Goal: Transaction & Acquisition: Purchase product/service

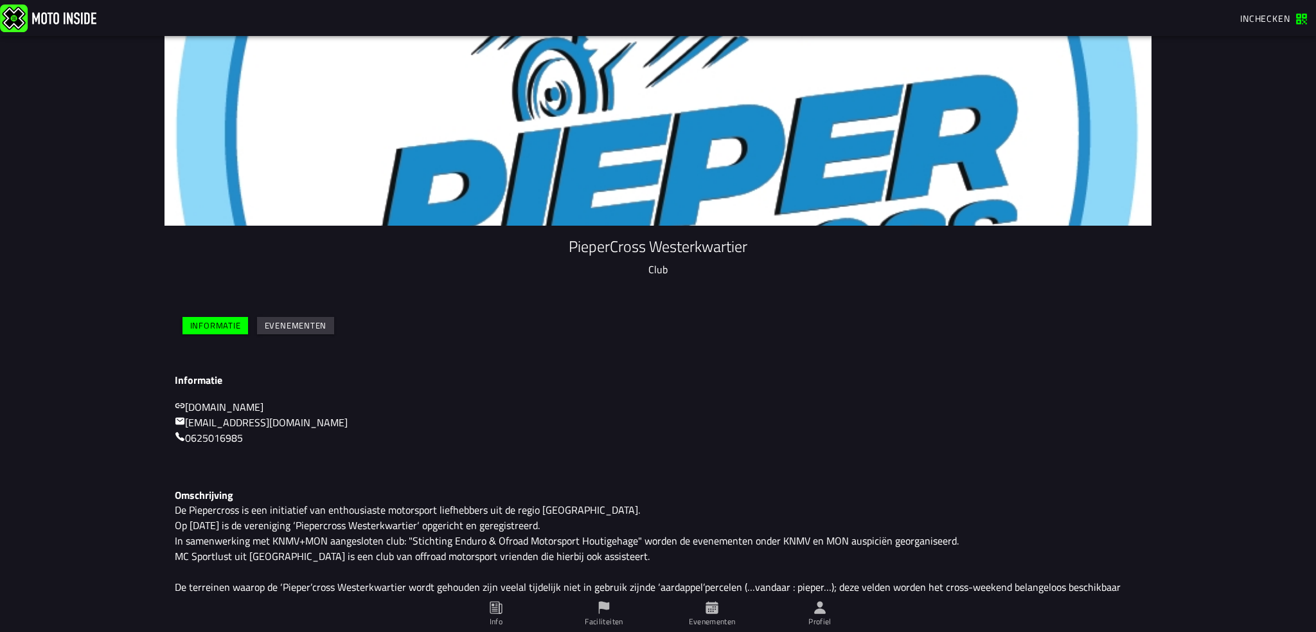
scroll to position [24, 0]
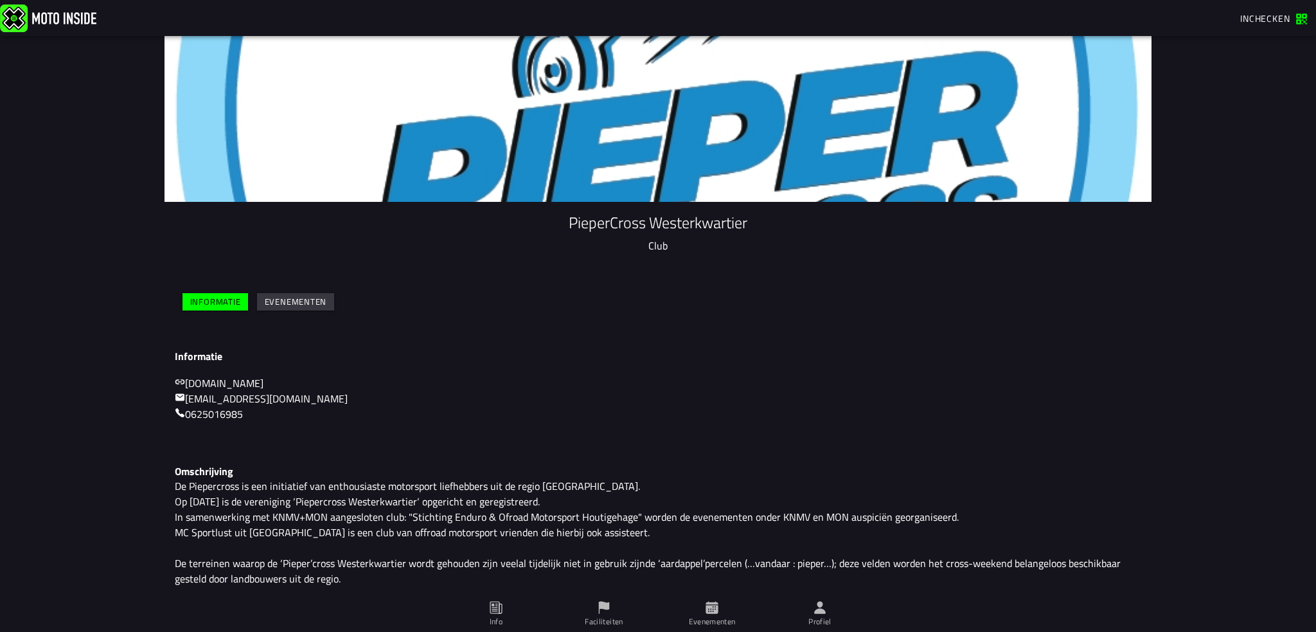
click at [0, 0] on slot "Informatie" at bounding box center [0, 0] width 0 height 0
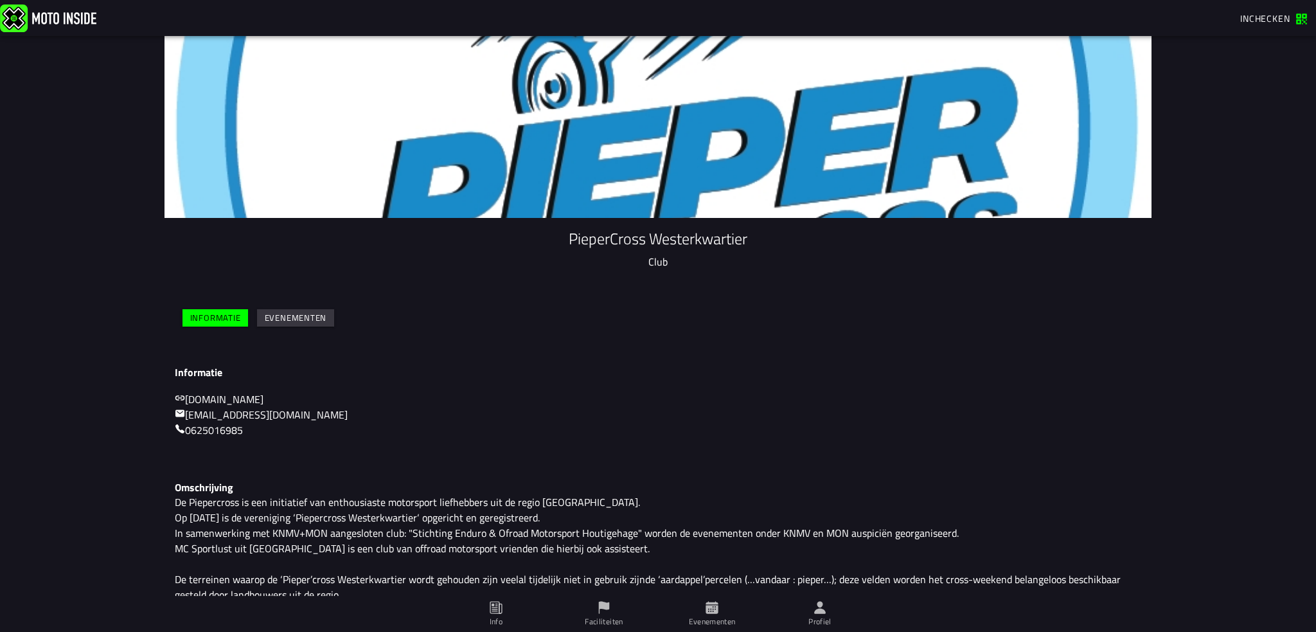
scroll to position [0, 0]
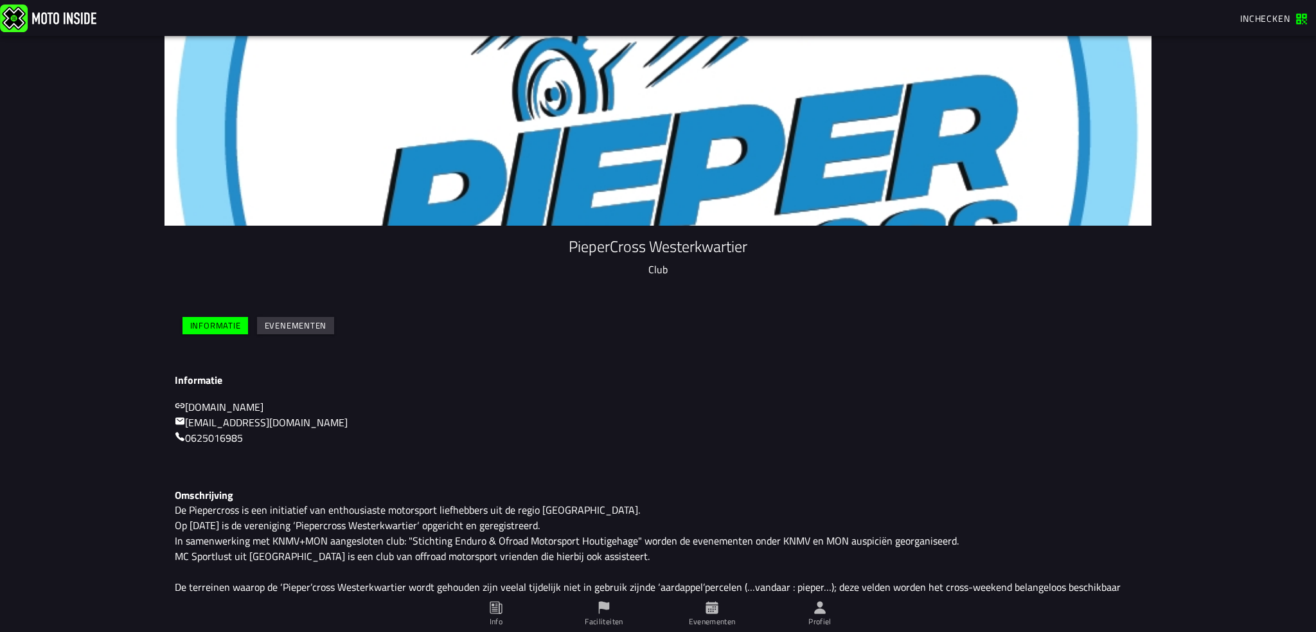
click at [0, 0] on slot "Evenementen" at bounding box center [0, 0] width 0 height 0
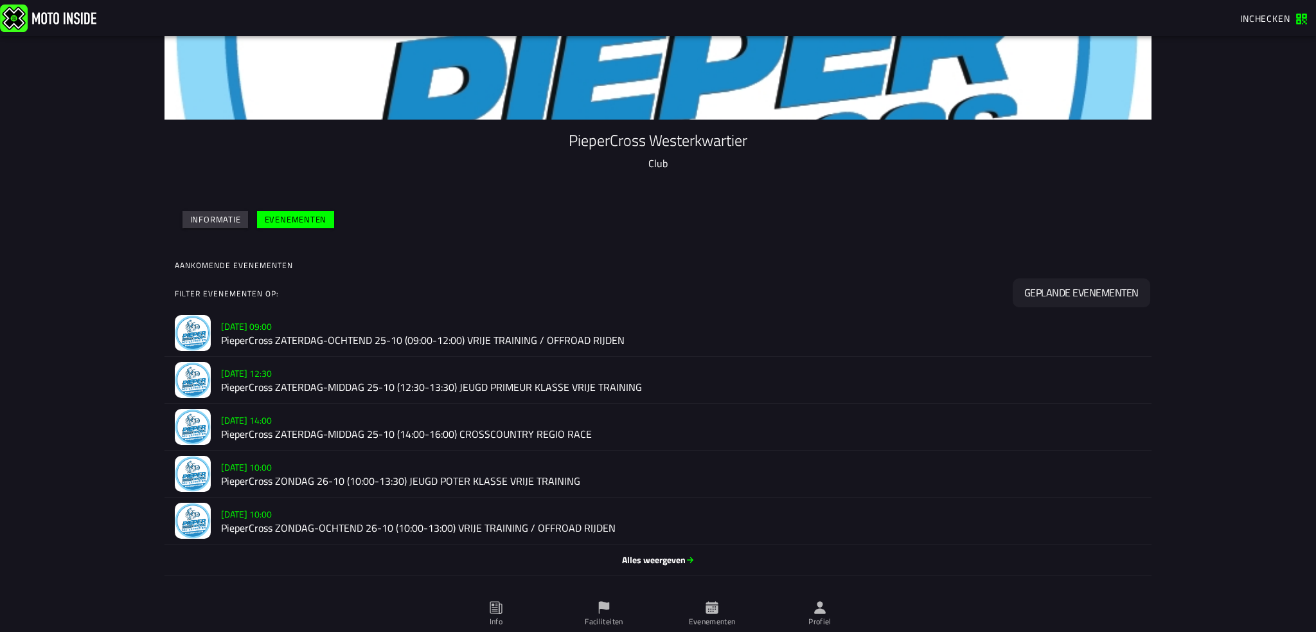
scroll to position [128, 0]
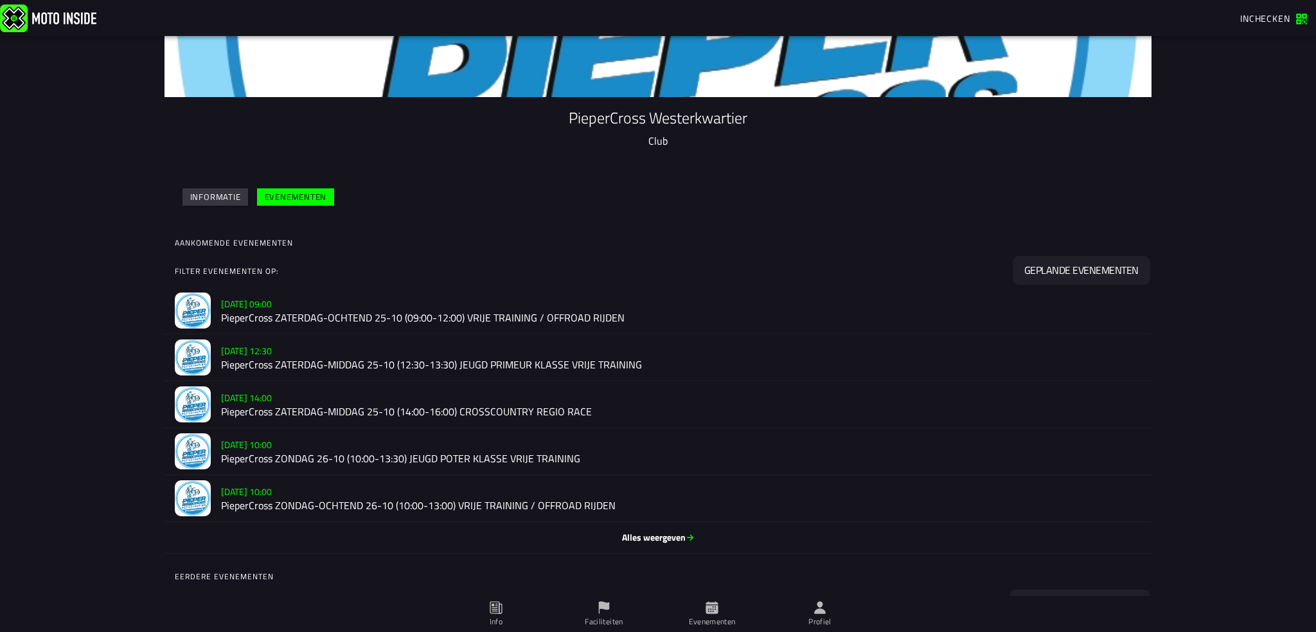
click at [318, 502] on h2 "PieperCross ZONDAG-OCHTEND 26-10 (10:00-13:00) VRIJE TRAINING / OFFROAD RIJDEN" at bounding box center [681, 505] width 920 height 12
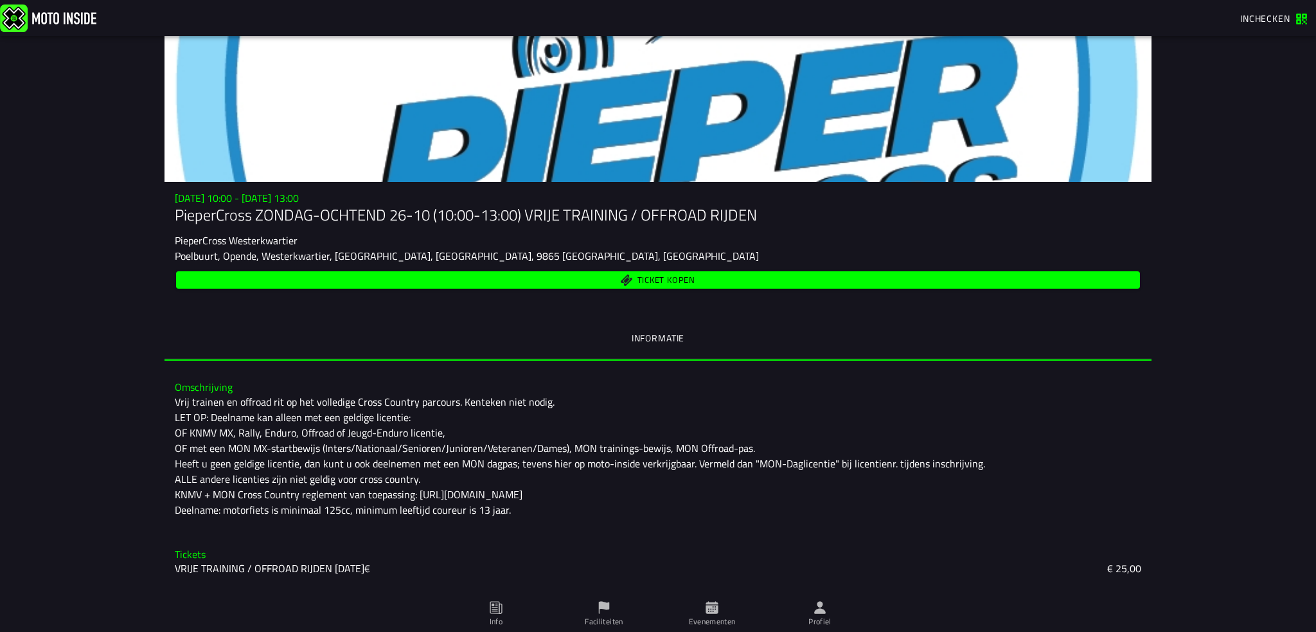
scroll to position [92, 0]
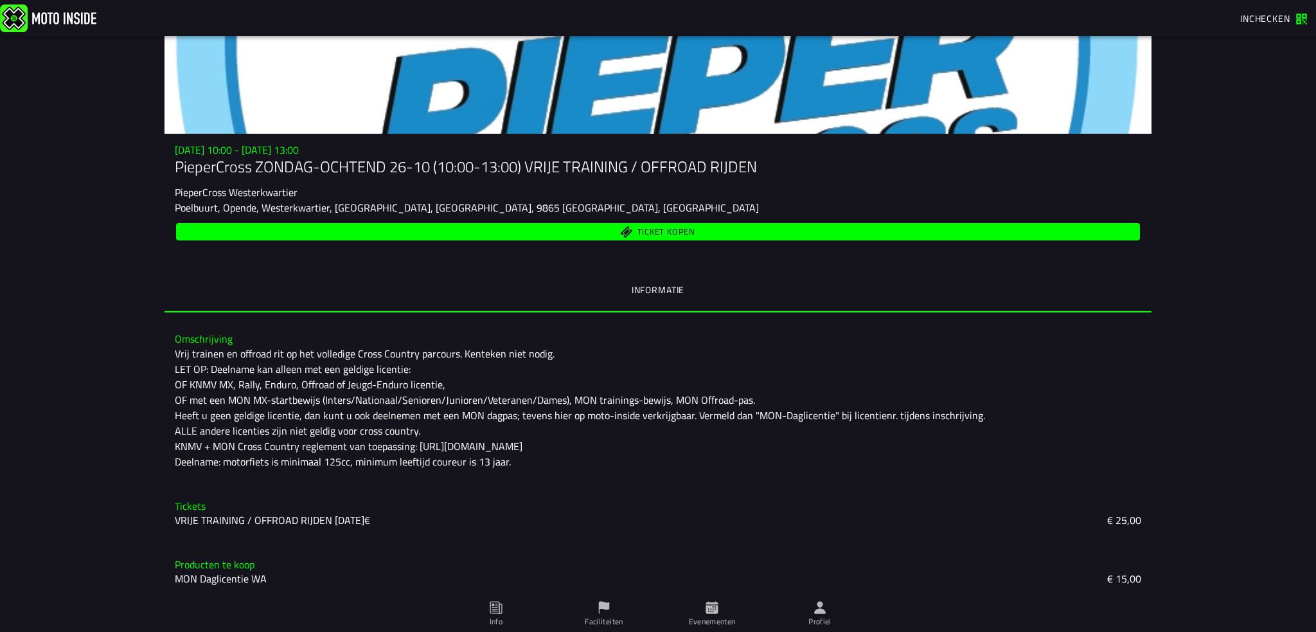
click at [188, 506] on h3 "Tickets" at bounding box center [658, 506] width 966 height 12
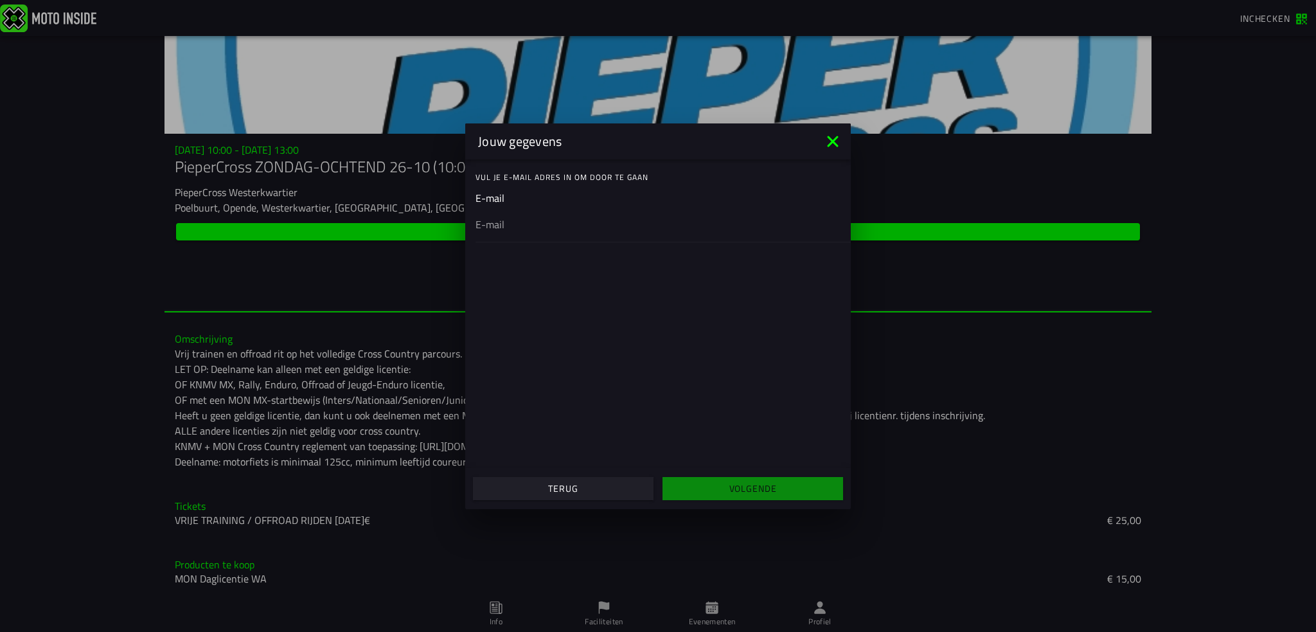
click at [505, 197] on ion-input "E-mail" at bounding box center [657, 215] width 365 height 51
drag, startPoint x: 766, startPoint y: 488, endPoint x: 752, endPoint y: 485, distance: 15.1
click at [766, 488] on ion-col "Volgende" at bounding box center [753, 488] width 190 height 35
click at [499, 199] on ion-input "E-mail" at bounding box center [657, 215] width 365 height 51
click at [516, 199] on ion-input "E-mail" at bounding box center [657, 215] width 365 height 51
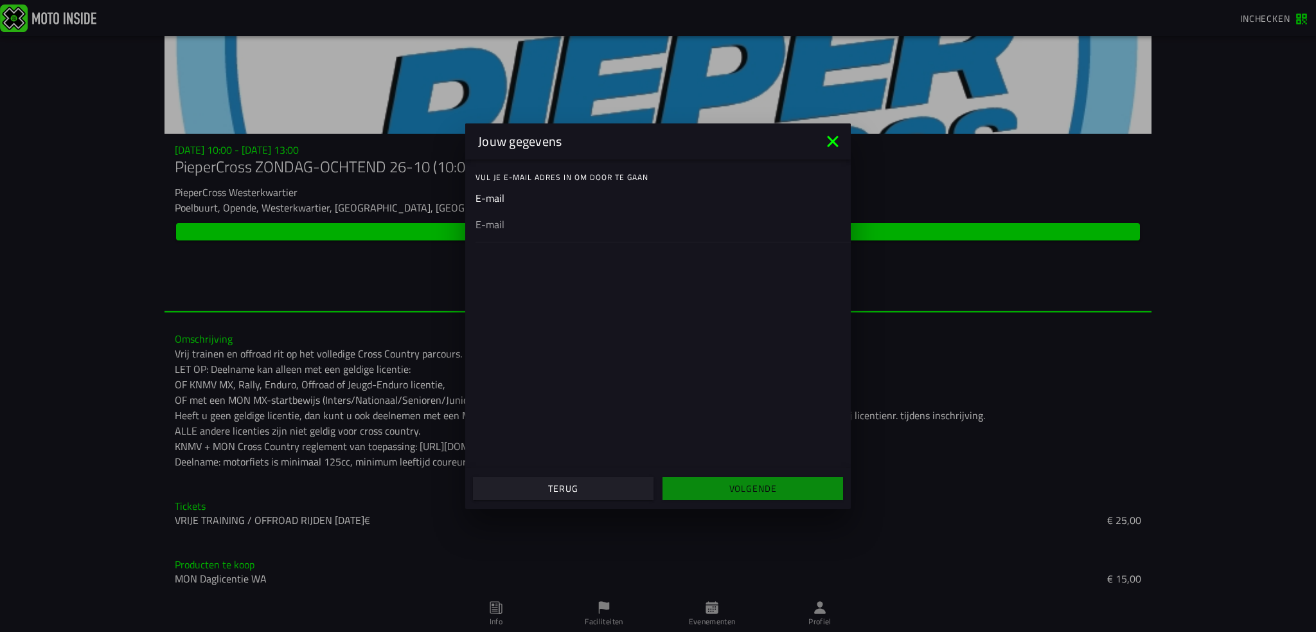
drag, startPoint x: 515, startPoint y: 233, endPoint x: 504, endPoint y: 223, distance: 14.1
click at [514, 231] on div at bounding box center [657, 224] width 365 height 36
click at [514, 231] on input "email" at bounding box center [657, 223] width 365 height 15
click at [497, 220] on input "email" at bounding box center [657, 223] width 365 height 15
type input "[PERSON_NAME][EMAIL_ADDRESS][DOMAIN_NAME]"
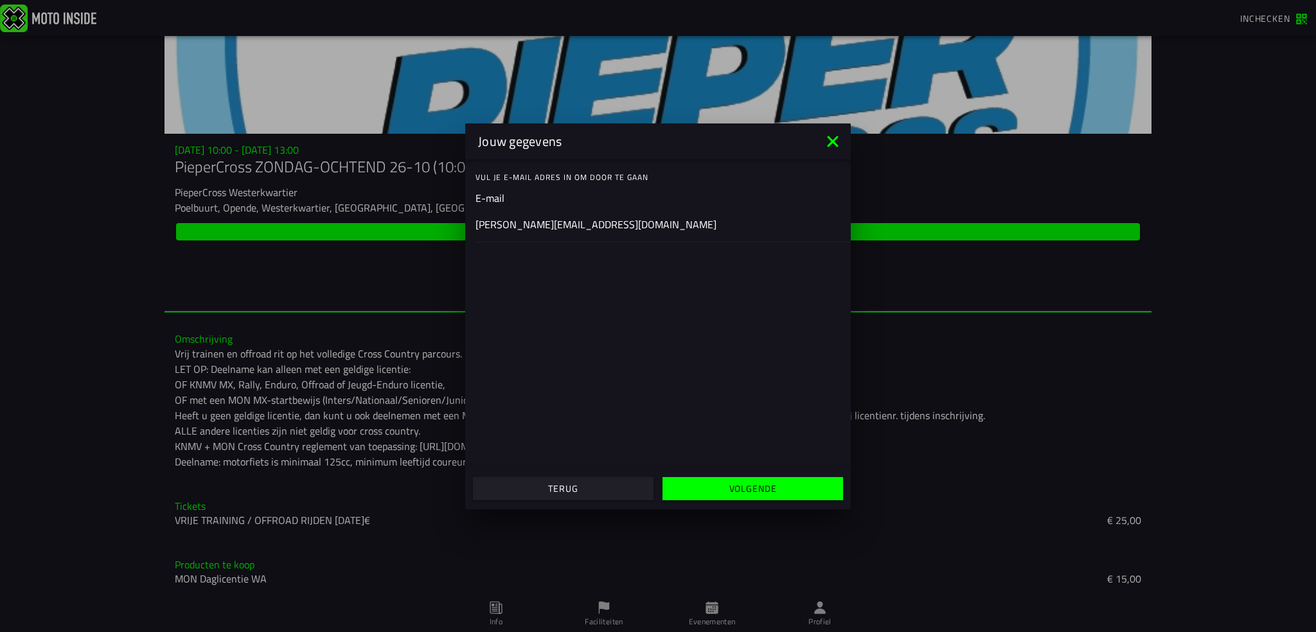
click at [0, 0] on slot "Volgende" at bounding box center [0, 0] width 0 height 0
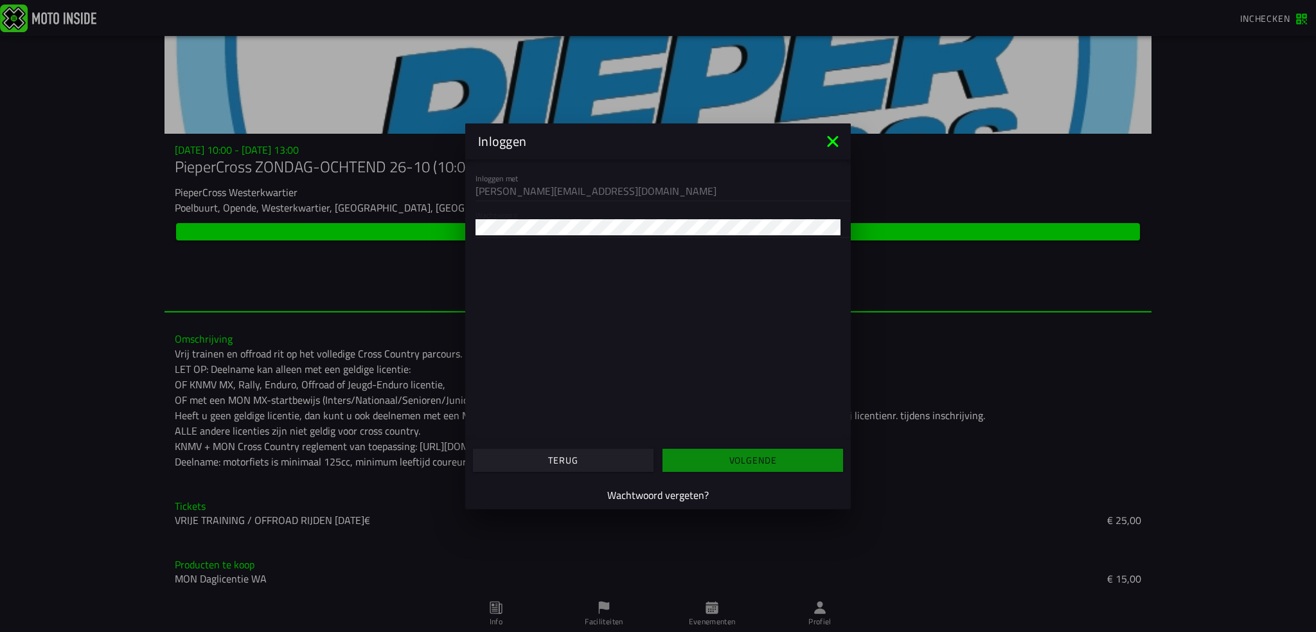
click at [716, 468] on ion-col "Volgende" at bounding box center [753, 460] width 190 height 35
click at [741, 459] on ion-col "Volgende" at bounding box center [753, 460] width 190 height 35
click at [0, 0] on slot "Wachtwoord vergeten?" at bounding box center [0, 0] width 0 height 0
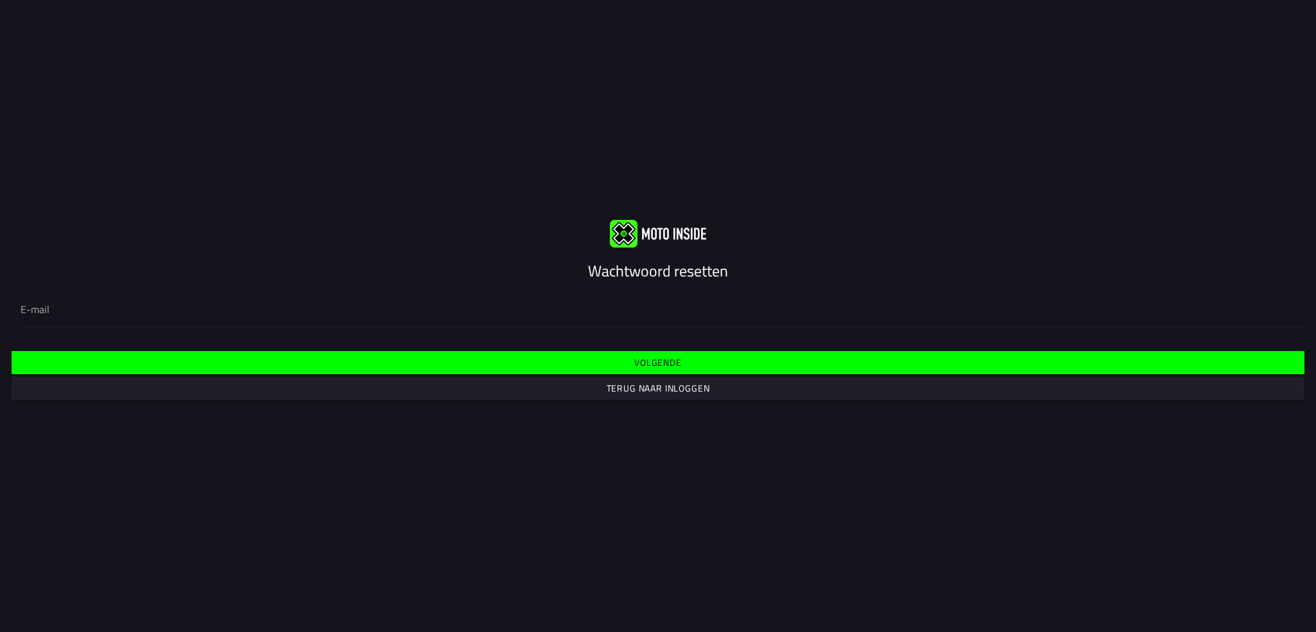
click at [0, 0] on slot "Terug naar inloggen" at bounding box center [0, 0] width 0 height 0
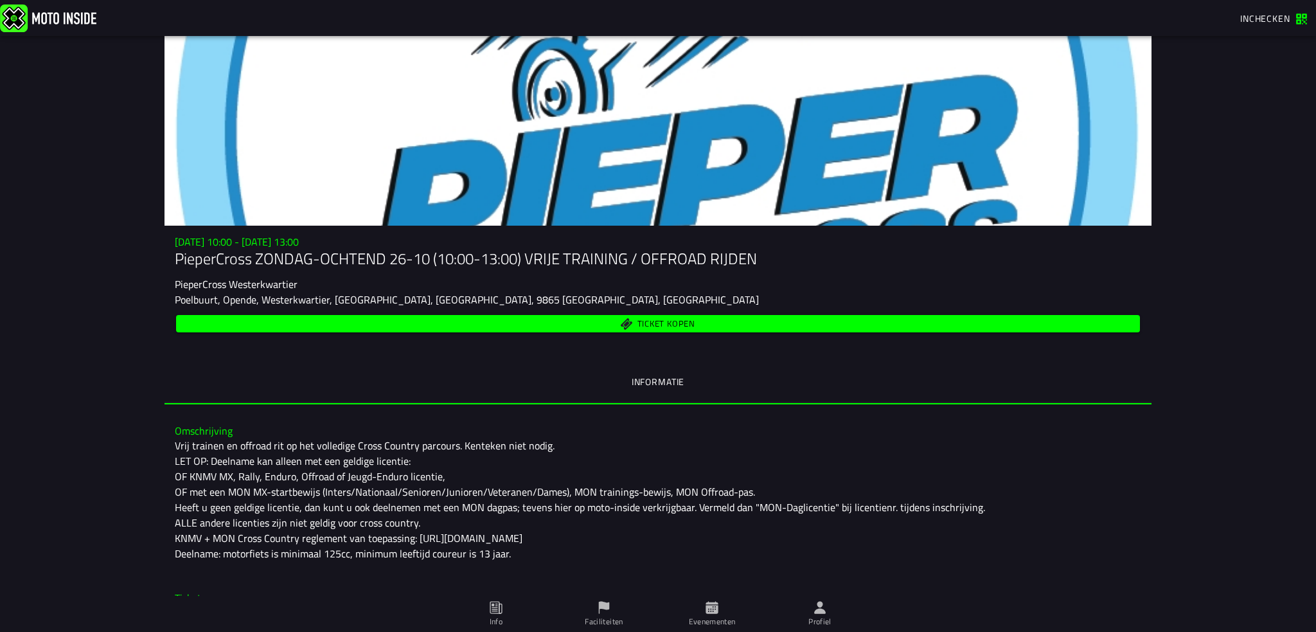
click at [669, 319] on span "Ticket kopen" at bounding box center [666, 323] width 58 height 8
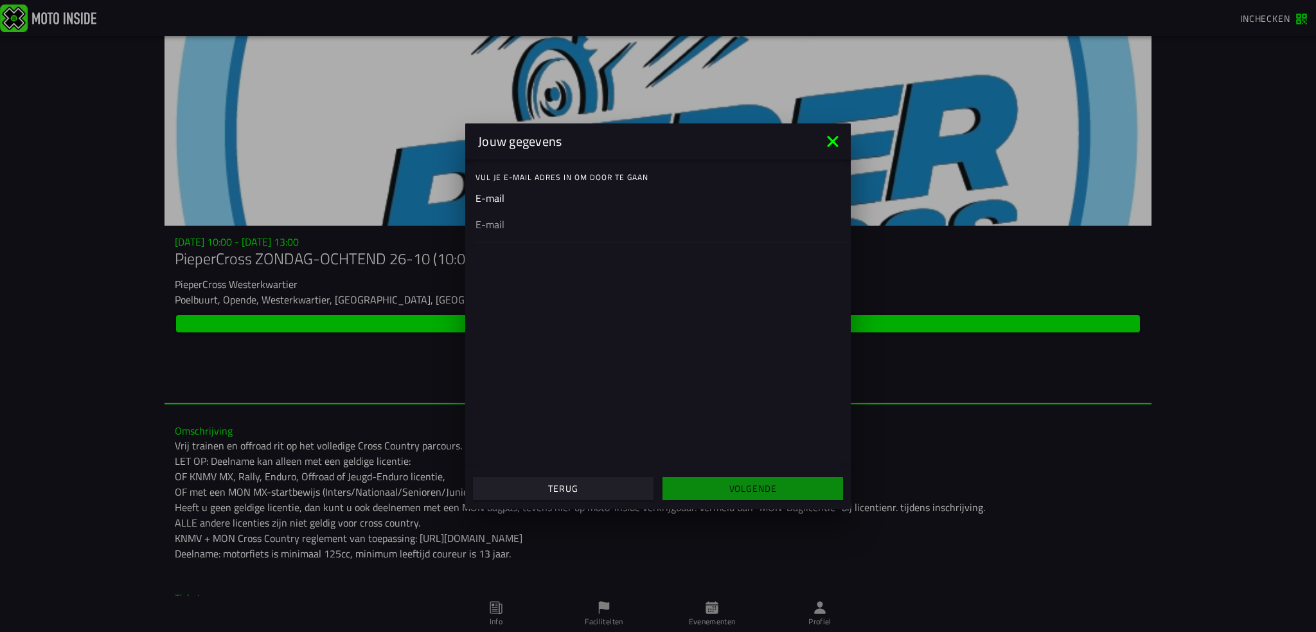
click at [534, 196] on ion-input "E-mail" at bounding box center [657, 215] width 365 height 51
click at [488, 195] on ion-input "E-mail" at bounding box center [657, 215] width 365 height 51
drag, startPoint x: 504, startPoint y: 203, endPoint x: 509, endPoint y: 211, distance: 9.6
click at [506, 206] on ion-input "E-mail" at bounding box center [657, 215] width 365 height 51
click at [725, 493] on ion-col "Volgende" at bounding box center [753, 488] width 190 height 35
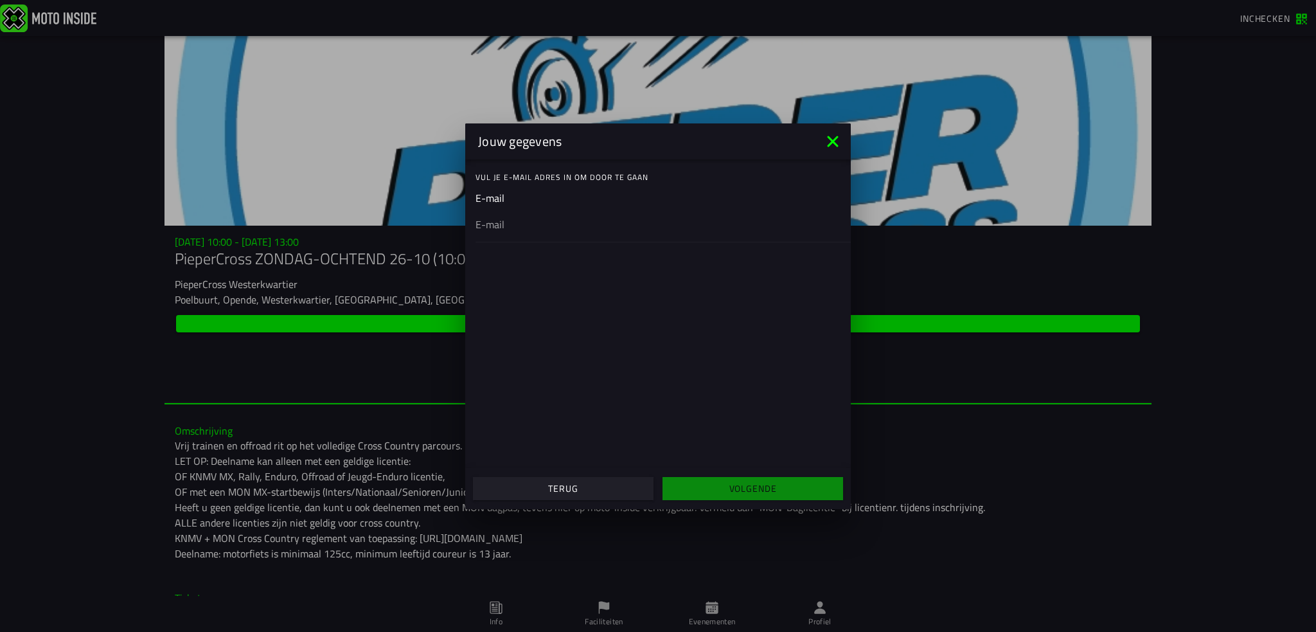
click at [487, 220] on input "email" at bounding box center [657, 223] width 365 height 15
type input "[PERSON_NAME][EMAIL_ADDRESS][DOMAIN_NAME]"
click at [692, 489] on span "Volgende" at bounding box center [752, 488] width 161 height 9
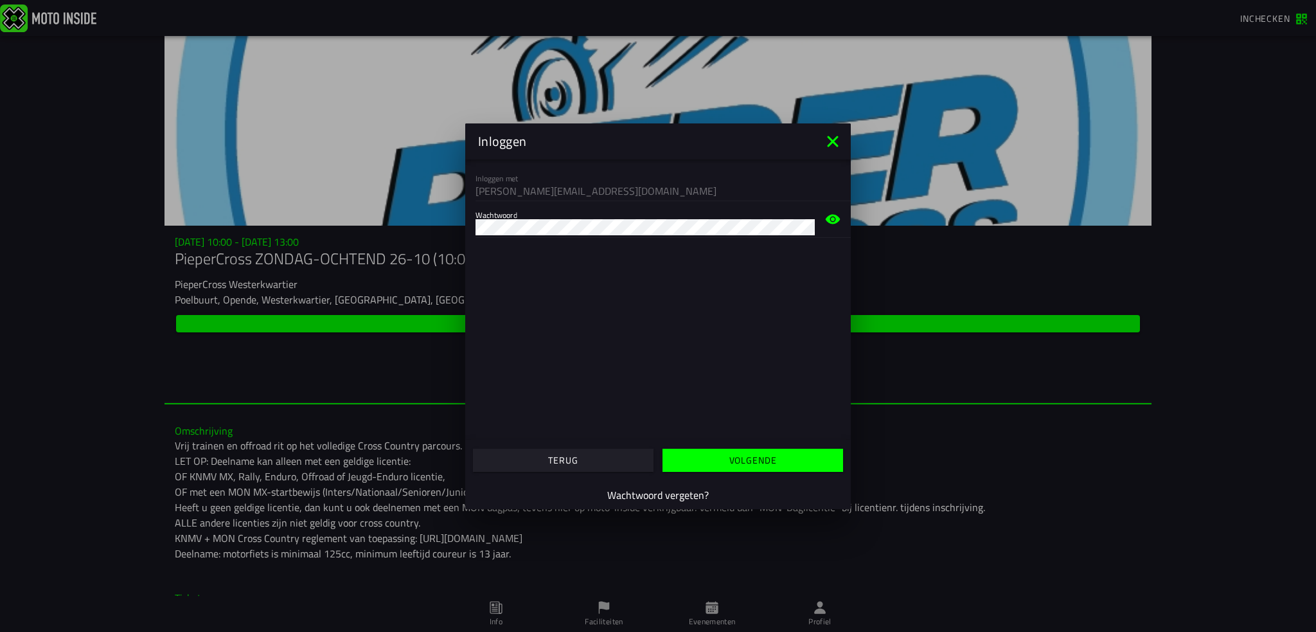
click at [707, 456] on span "Volgende" at bounding box center [752, 459] width 161 height 9
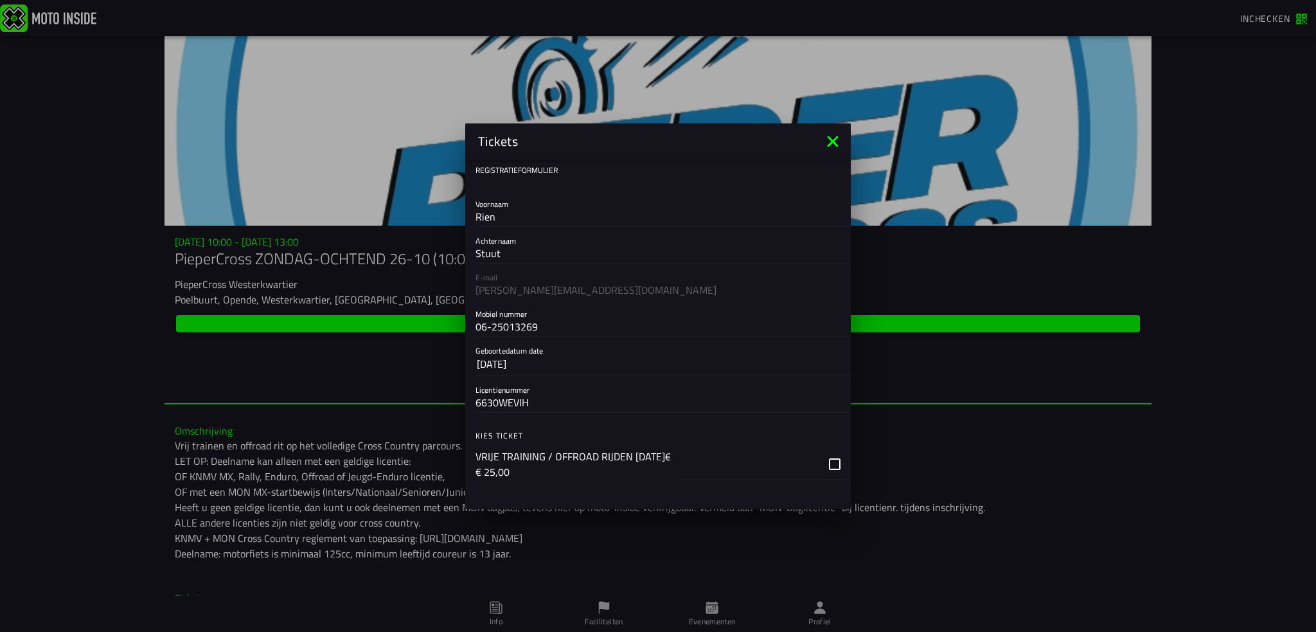
click at [822, 466] on div "button" at bounding box center [766, 463] width 170 height 31
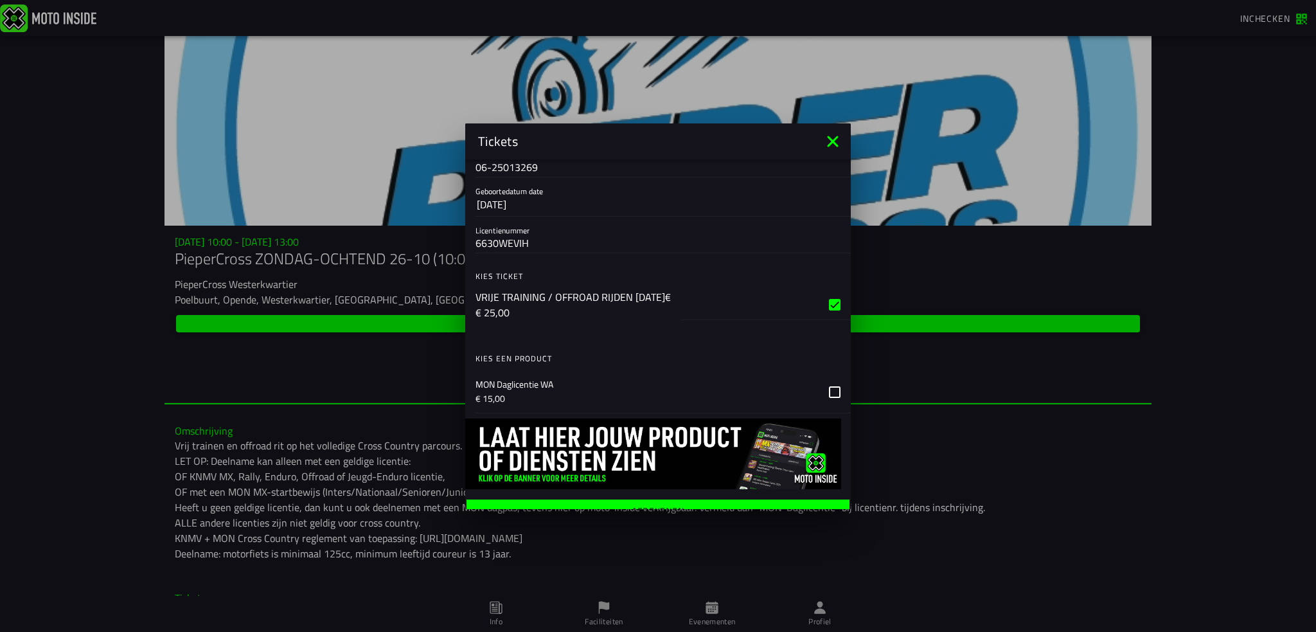
scroll to position [175, 0]
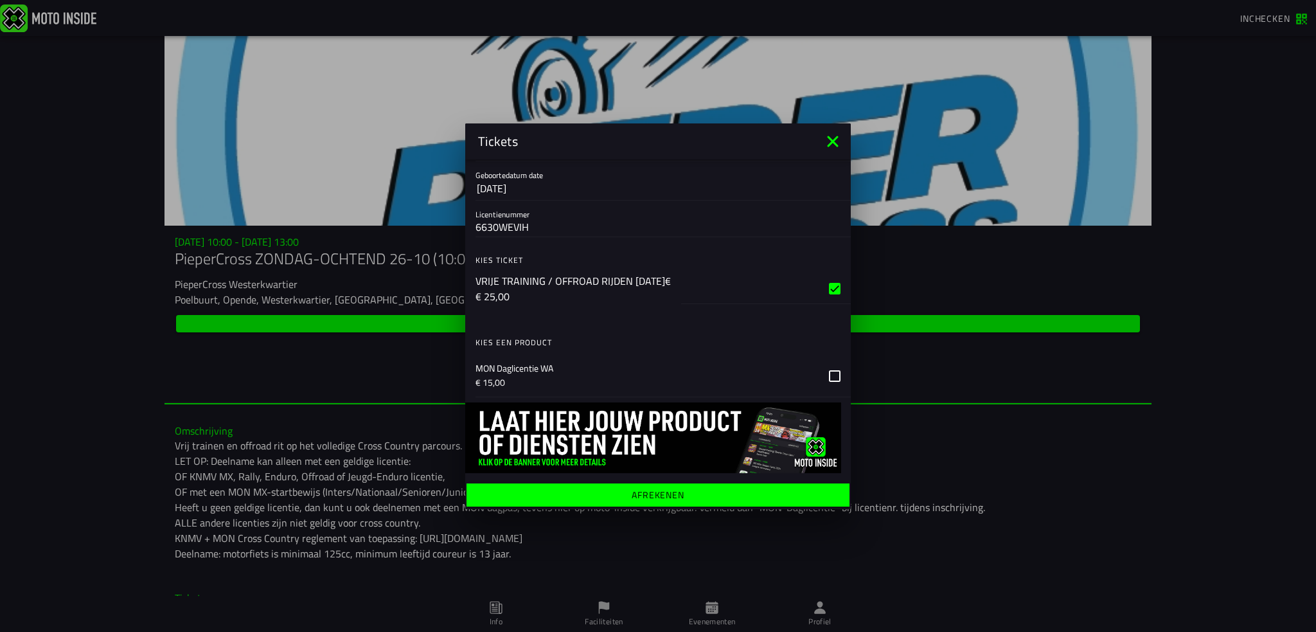
click at [829, 371] on icon at bounding box center [835, 376] width 12 height 12
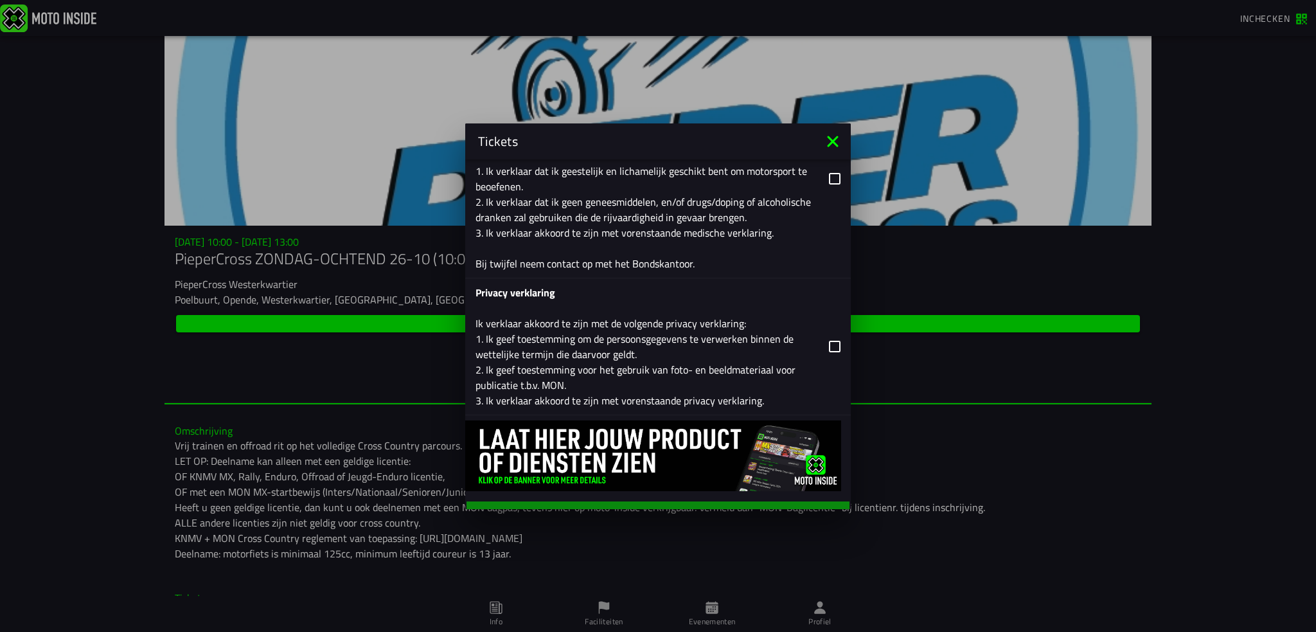
scroll to position [1285, 0]
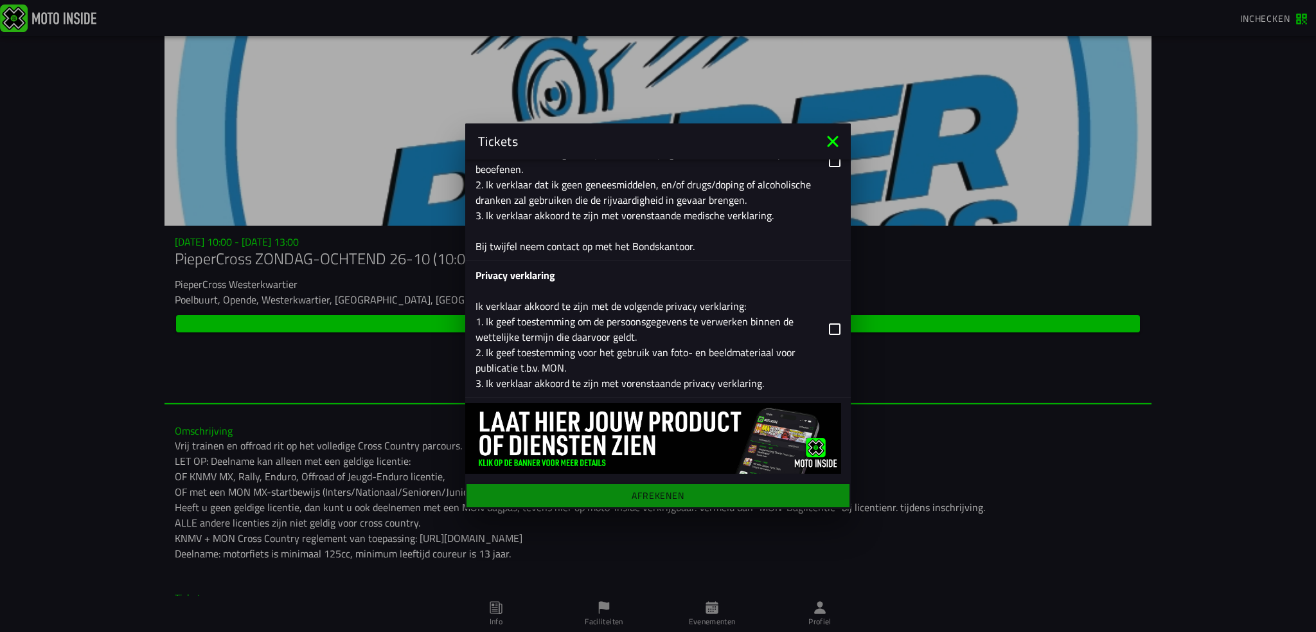
click at [648, 497] on div "Registratieformulier Voornaam Rien Achternaam Stuut E-mail [PERSON_NAME][EMAIL_…" at bounding box center [657, 333] width 385 height 349
click at [538, 454] on img at bounding box center [653, 438] width 376 height 71
click at [829, 328] on icon at bounding box center [835, 329] width 12 height 12
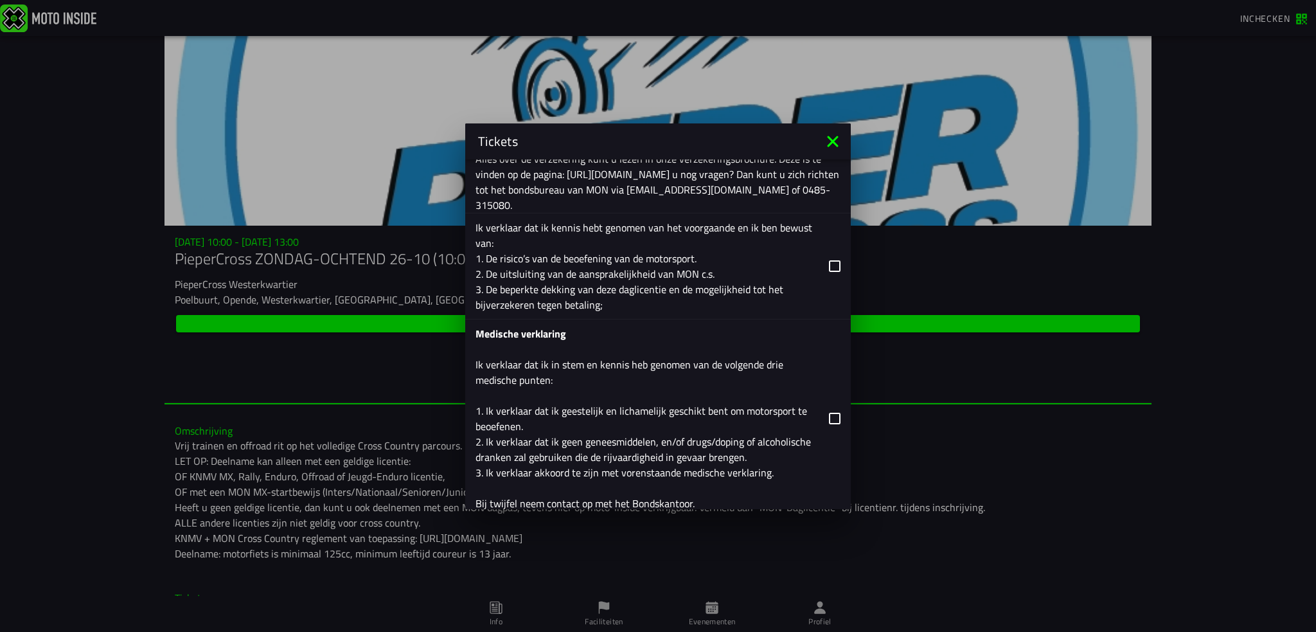
scroll to position [1092, 0]
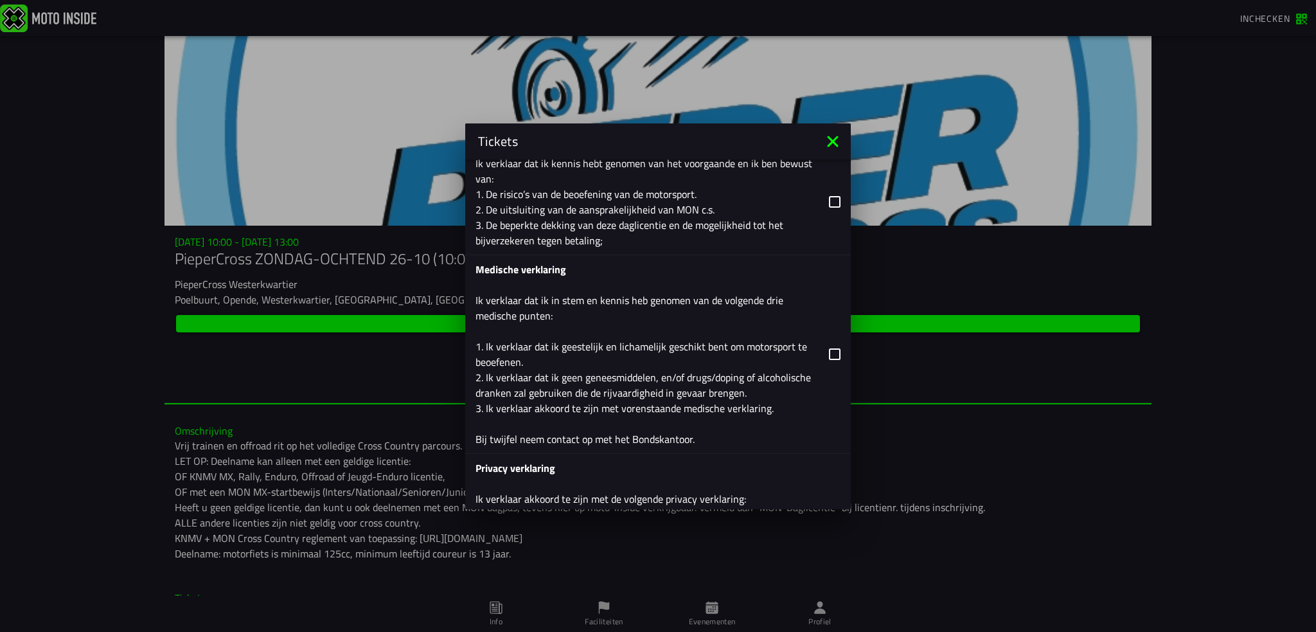
click at [829, 349] on icon at bounding box center [835, 354] width 12 height 12
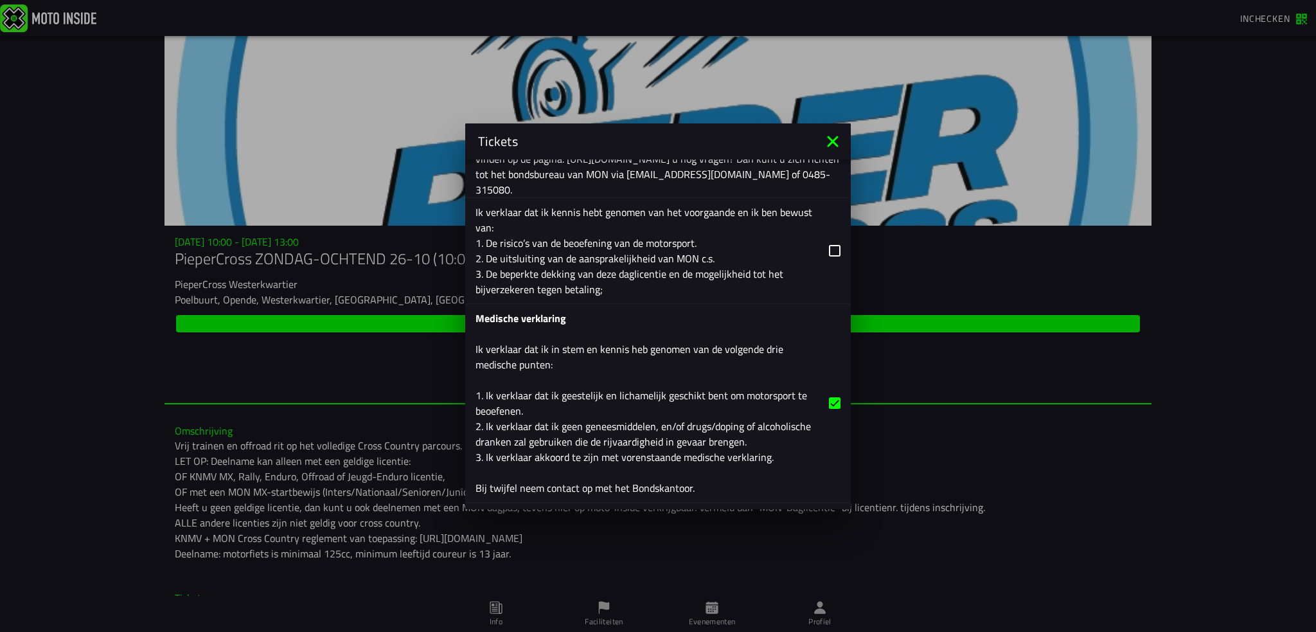
scroll to position [964, 0]
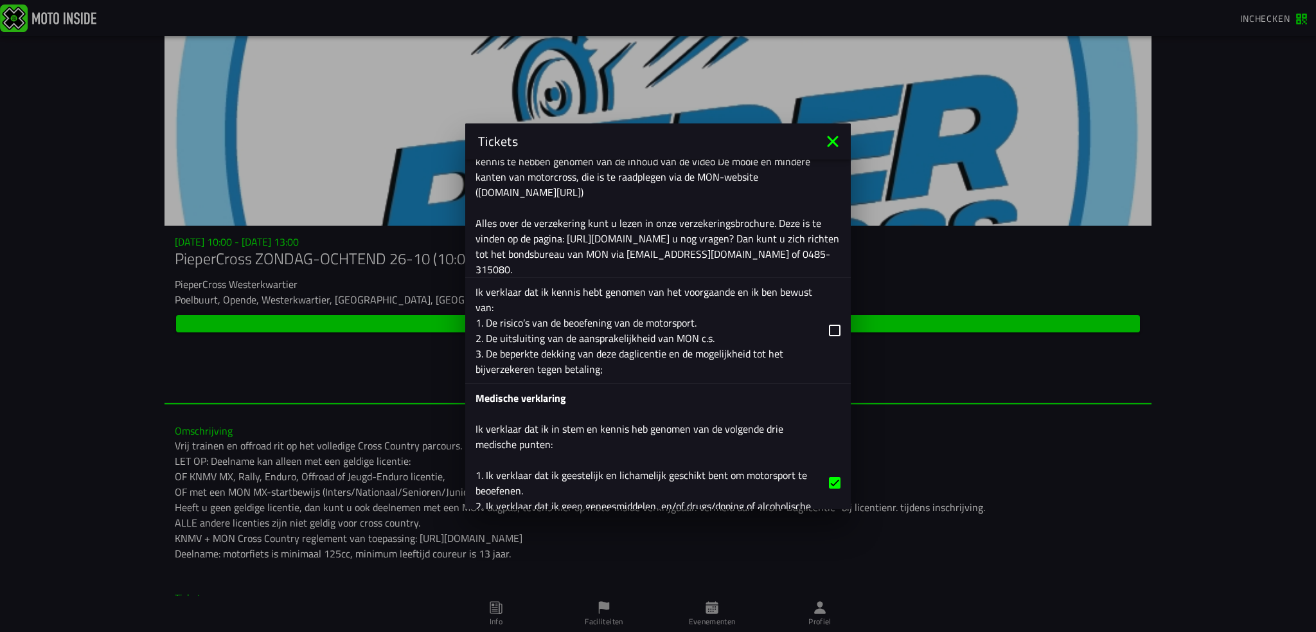
click at [829, 328] on icon at bounding box center [835, 330] width 12 height 12
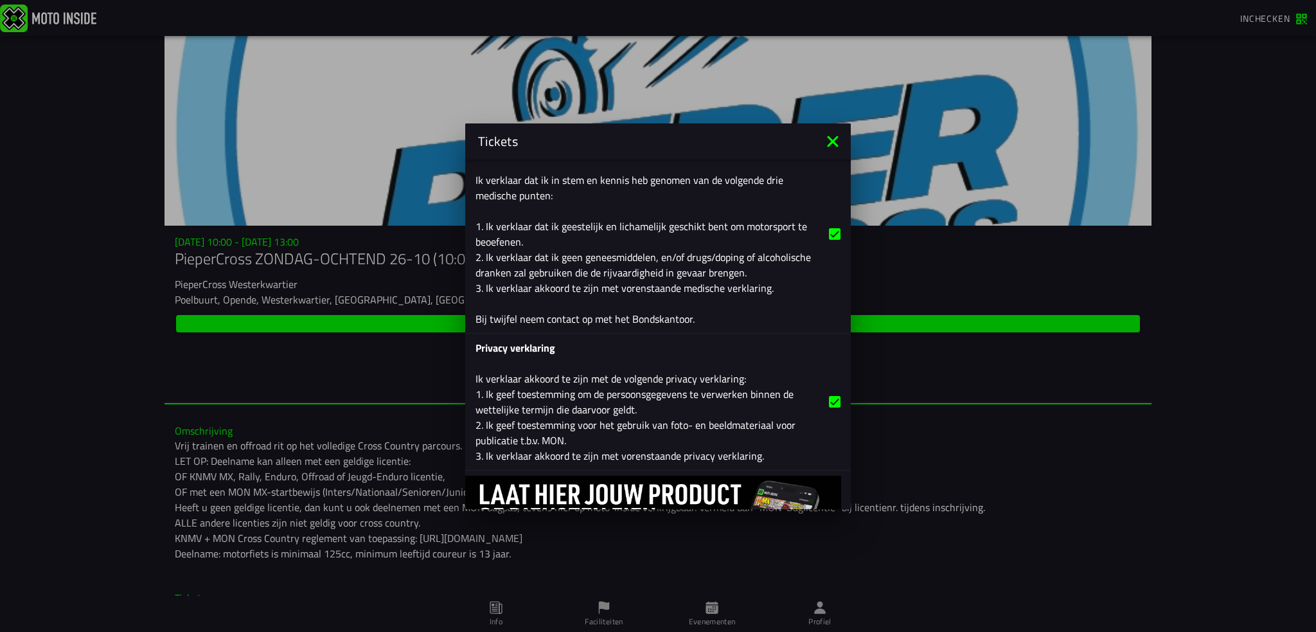
scroll to position [1285, 0]
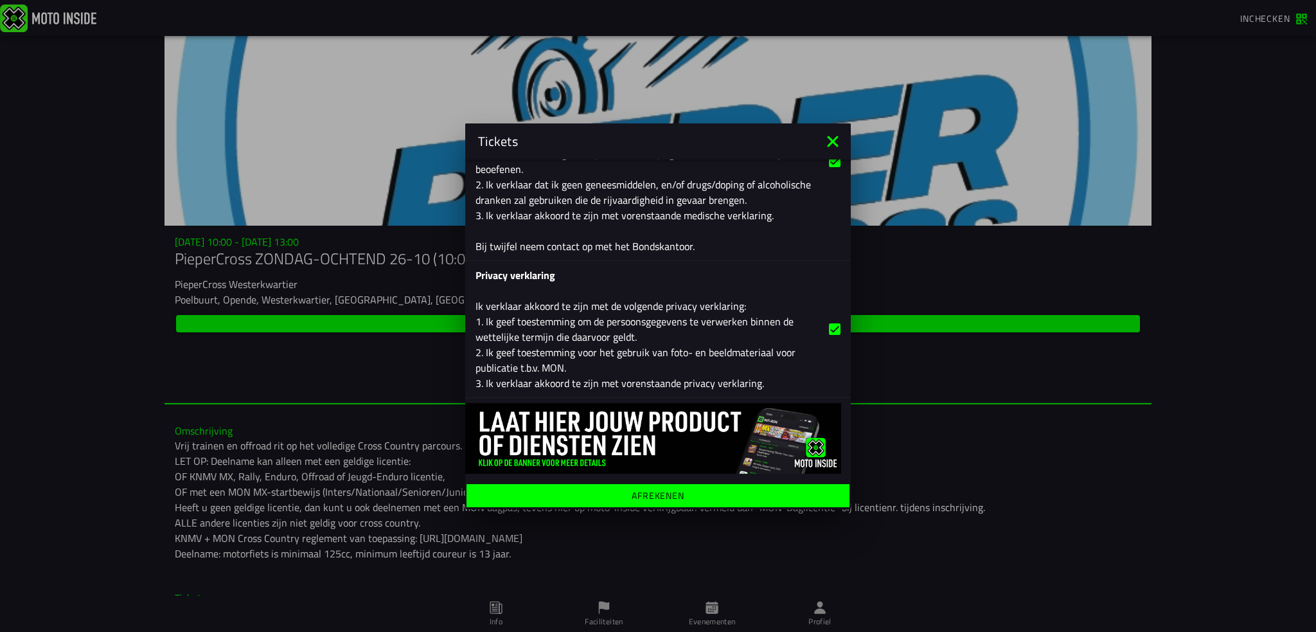
click at [666, 495] on ion-label "Afrekenen" at bounding box center [658, 494] width 53 height 9
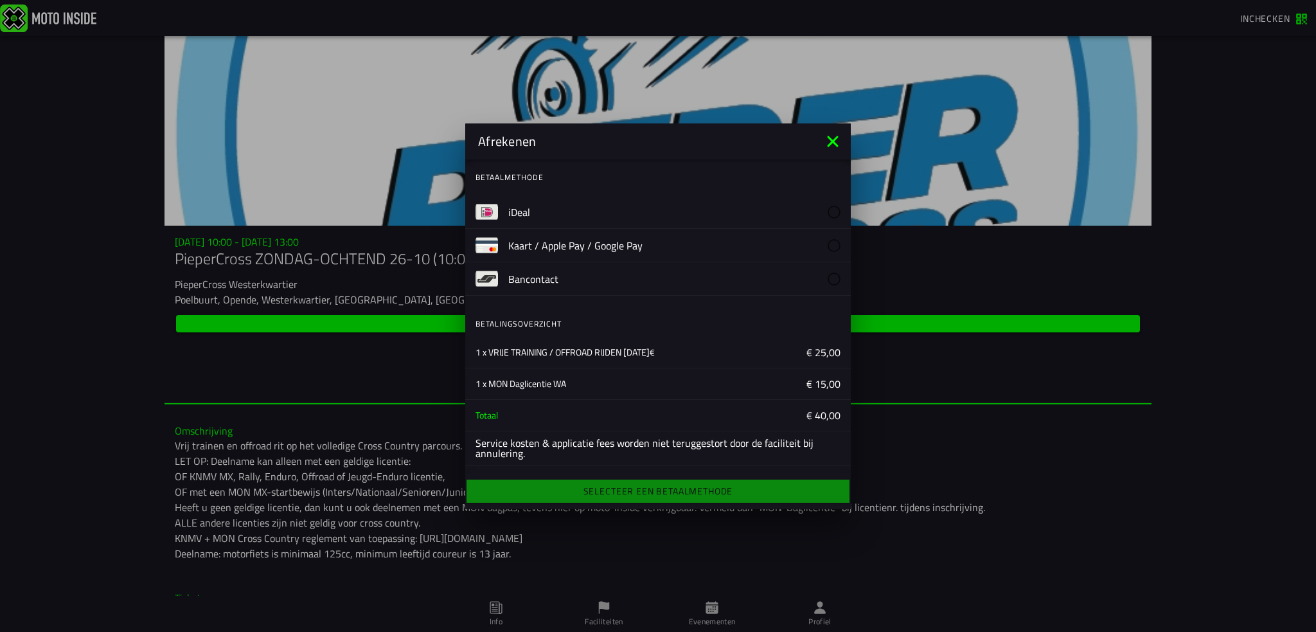
click at [663, 488] on div "Selecteer een betaalmethode" at bounding box center [657, 491] width 385 height 28
click at [488, 206] on img at bounding box center [486, 211] width 22 height 22
click at [0, 0] on slot "iDeal" at bounding box center [0, 0] width 0 height 0
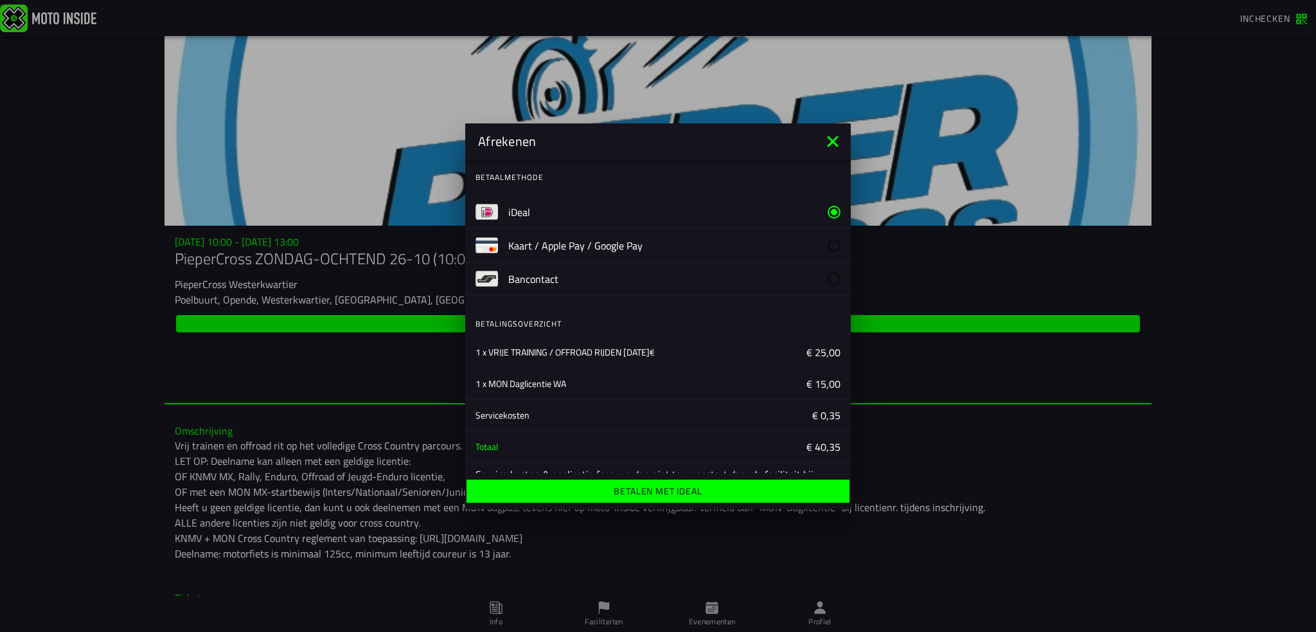
click at [640, 490] on ion-label "Betalen met iDeal" at bounding box center [658, 490] width 88 height 9
